Goal: Complete application form

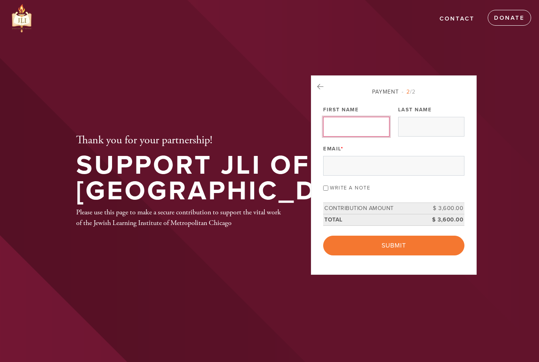
click at [358, 137] on input "First Name" at bounding box center [356, 127] width 66 height 20
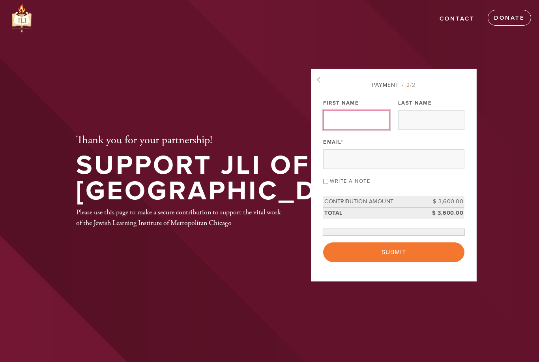
type input "[PERSON_NAME]"
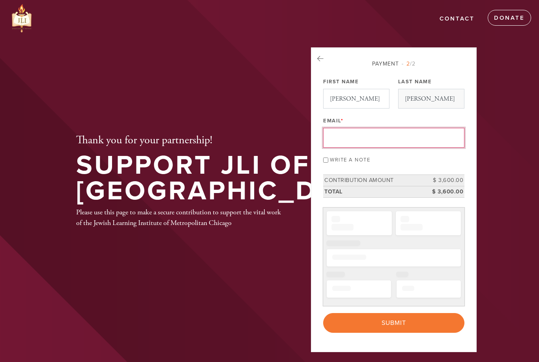
type input "[EMAIL_ADDRESS][DOMAIN_NAME]"
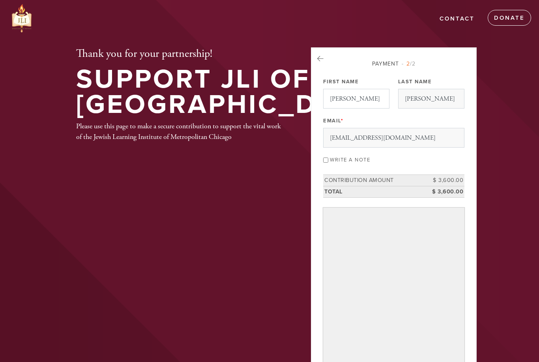
drag, startPoint x: 358, startPoint y: 139, endPoint x: 307, endPoint y: 259, distance: 130.2
click at [307, 259] on html "Skip to main content Contact Donate Thank you for your partnership! Support JLI…" at bounding box center [269, 289] width 539 height 579
click at [307, 259] on aside "Payment 2 /2 Payment Processor Pay Later [DOMAIN_NAME] JLI Chicago Stripe JLI R…" at bounding box center [394, 249] width 178 height 405
click at [307, 259] on html "Skip to main content Contact Donate Thank you for your partnership! Support JLI…" at bounding box center [269, 289] width 539 height 579
click at [307, 259] on aside "Payment 2 /2 Payment Processor Pay Later [DOMAIN_NAME] JLI Chicago Stripe JLI R…" at bounding box center [394, 249] width 178 height 405
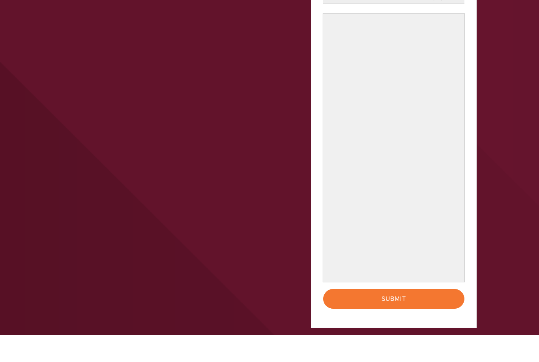
scroll to position [194, 0]
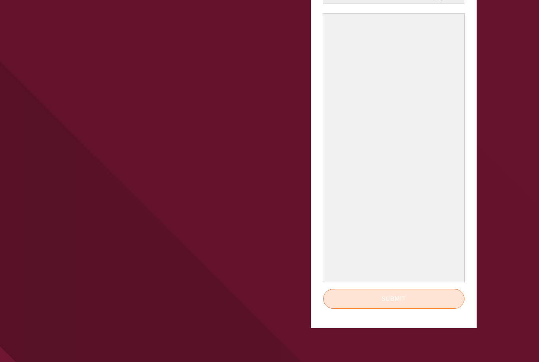
click at [407, 300] on input "Submit" at bounding box center [393, 299] width 141 height 20
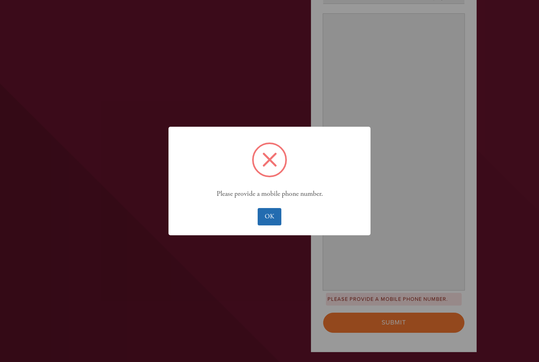
click at [276, 225] on button "OK" at bounding box center [269, 216] width 23 height 17
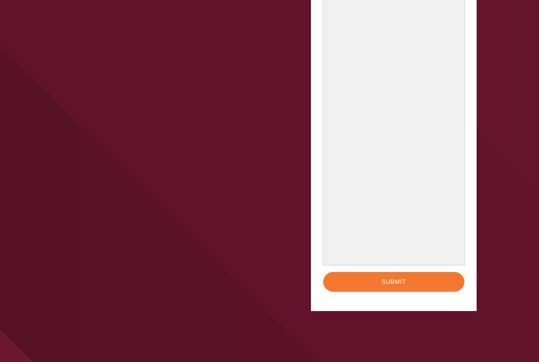
scroll to position [211, 0]
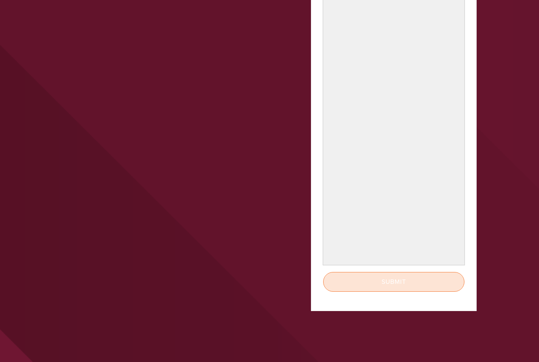
click at [391, 281] on input "Submit" at bounding box center [393, 282] width 141 height 20
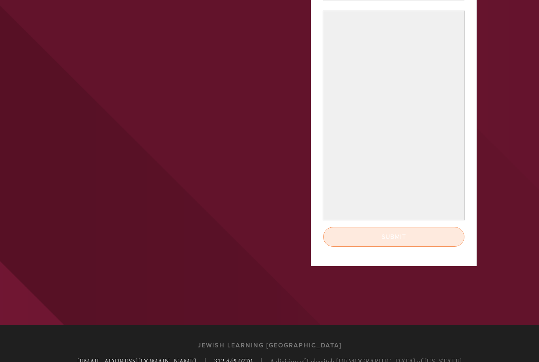
scroll to position [212, 0]
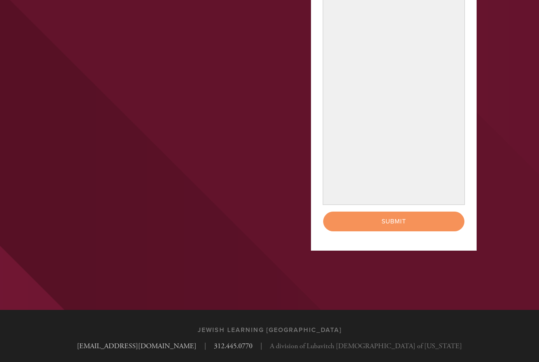
click at [405, 223] on div "< Previous Page Submit" at bounding box center [393, 222] width 141 height 20
click at [400, 217] on div "< Previous Page Submit" at bounding box center [393, 222] width 141 height 20
click at [405, 217] on div "< Previous Page Submit" at bounding box center [393, 222] width 141 height 20
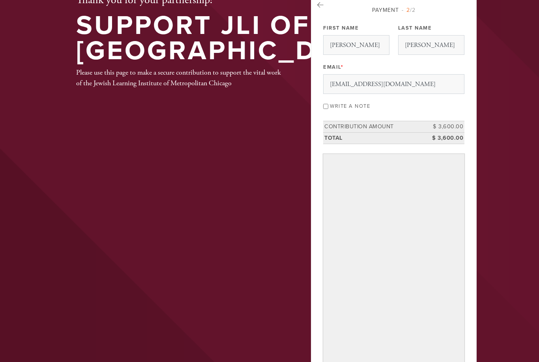
scroll to position [0, 0]
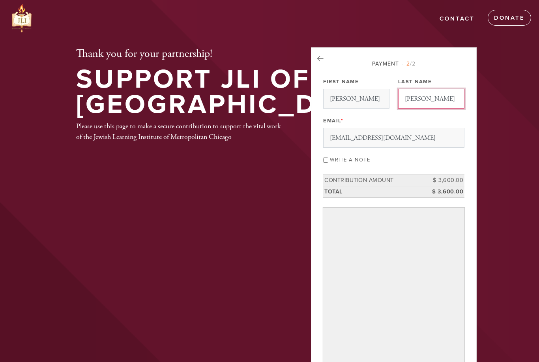
click at [444, 100] on input "[PERSON_NAME]" at bounding box center [431, 99] width 66 height 20
click at [362, 101] on input "[PERSON_NAME]" at bounding box center [356, 99] width 66 height 20
type input "[PERSON_NAME]"
click at [444, 99] on input "[PERSON_NAME]" at bounding box center [431, 99] width 66 height 20
type input "[PERSON_NAME]"
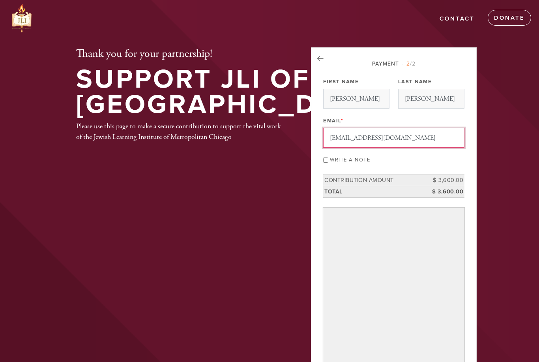
click at [434, 138] on input "[EMAIL_ADDRESS][DOMAIN_NAME]" at bounding box center [393, 138] width 141 height 20
type input "[EMAIL_ADDRESS][DOMAIN_NAME]"
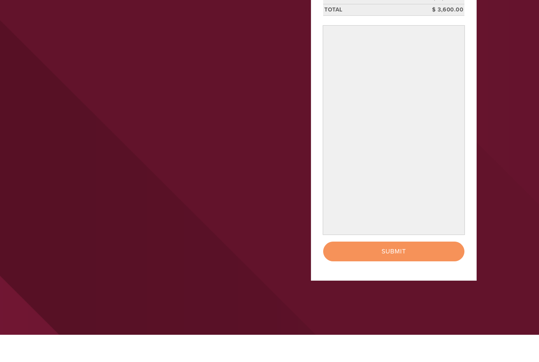
scroll to position [165, 0]
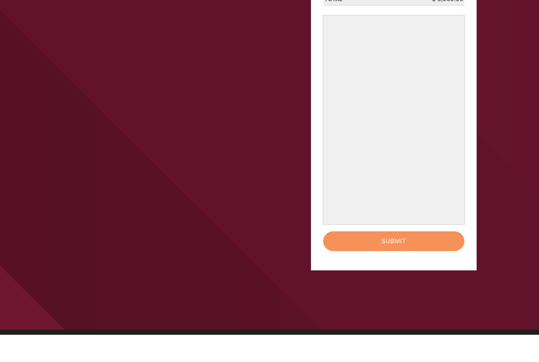
click at [411, 259] on div "< Previous Page Submit" at bounding box center [393, 269] width 141 height 20
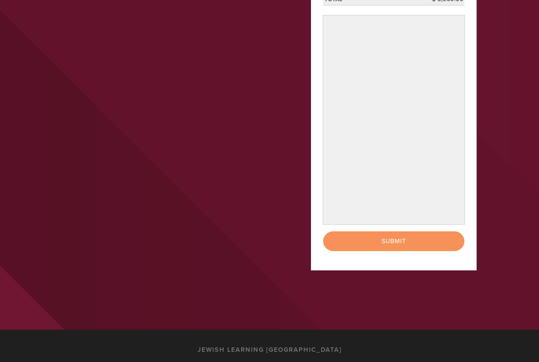
click at [405, 239] on div "< Previous Page Submit" at bounding box center [393, 241] width 141 height 20
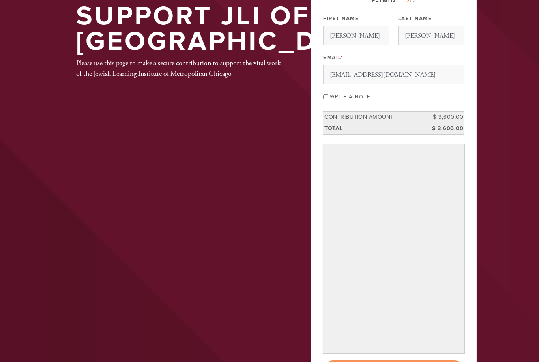
scroll to position [0, 0]
